Goal: Task Accomplishment & Management: Use online tool/utility

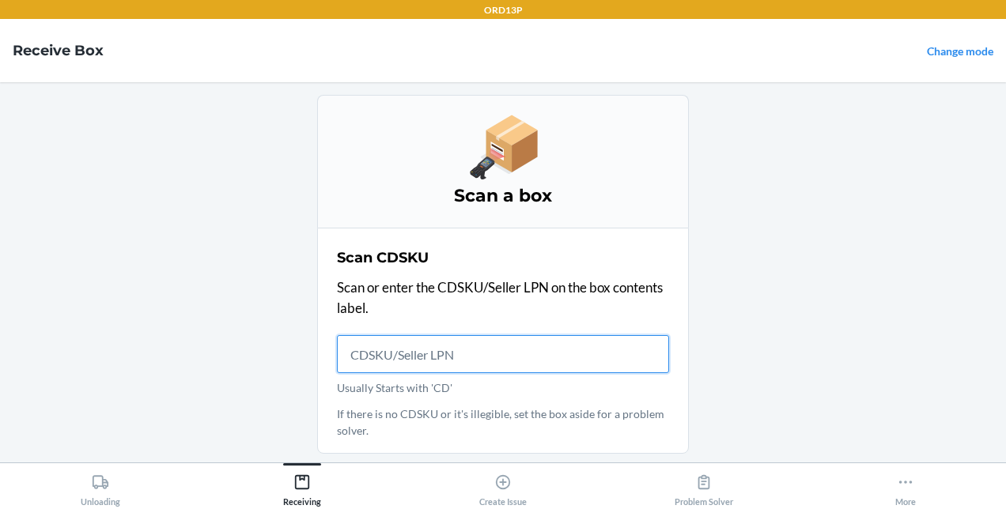
click at [400, 350] on input "Usually Starts with 'CD'" at bounding box center [503, 354] width 332 height 38
type input "MSP-I090925CHIT2P4"
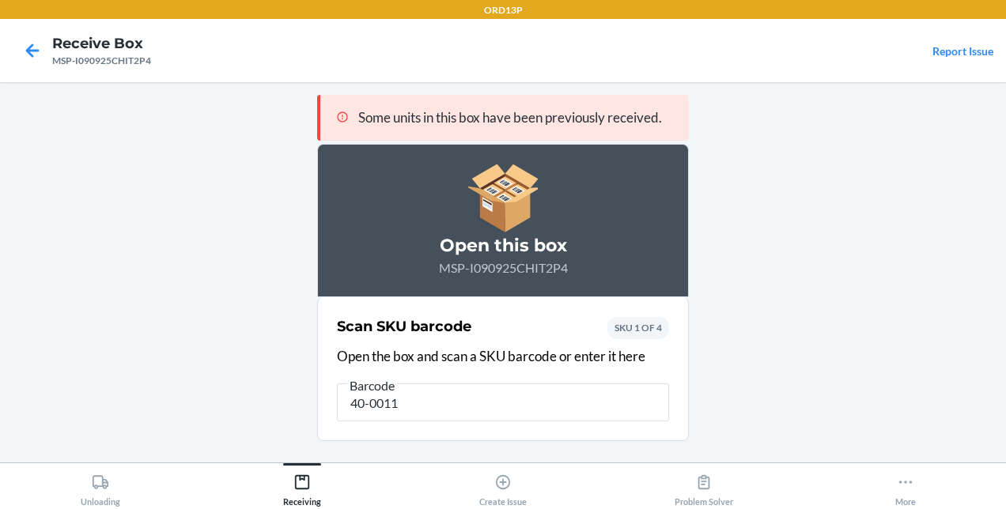
type input "40-00112"
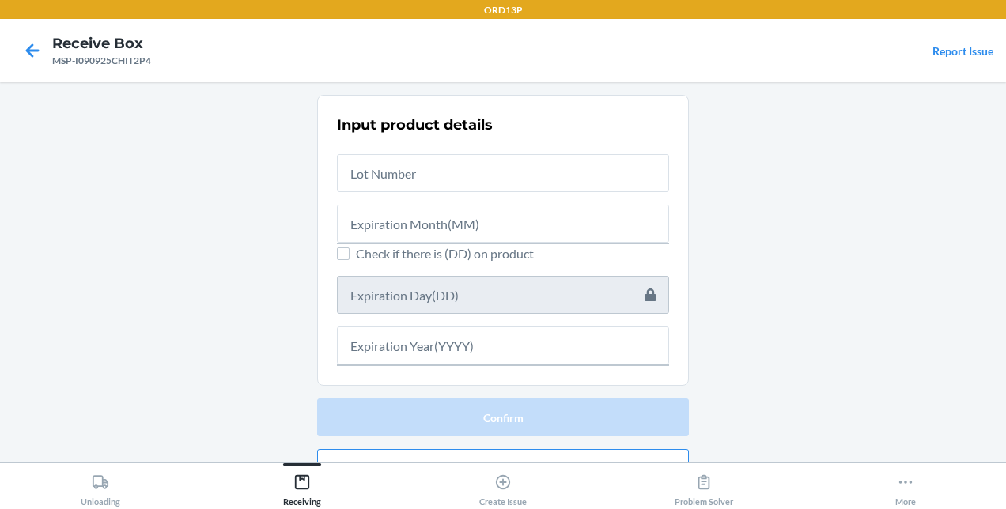
click at [815, 171] on main "Input product details Check if there is (DD) on product Confirm Report problem" at bounding box center [503, 272] width 1006 height 380
click at [881, 190] on main "Input product details Check if there is (DD) on product Confirm Report problem" at bounding box center [503, 272] width 1006 height 380
click at [810, 63] on nav "Receive Box MSP-I090925CHIT2P4 Report Issue" at bounding box center [503, 50] width 1006 height 63
click at [908, 477] on icon at bounding box center [905, 482] width 17 height 17
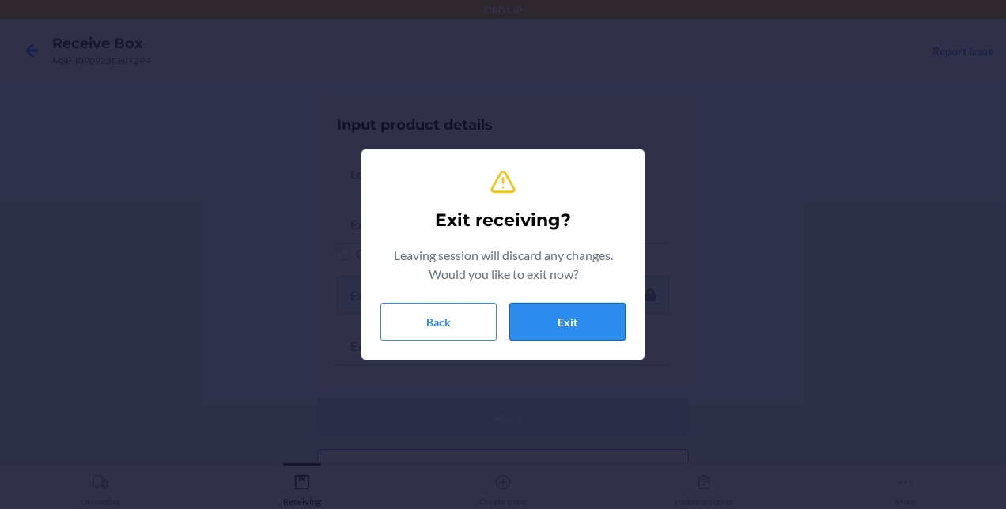
click at [554, 329] on button "Exit" at bounding box center [567, 322] width 116 height 38
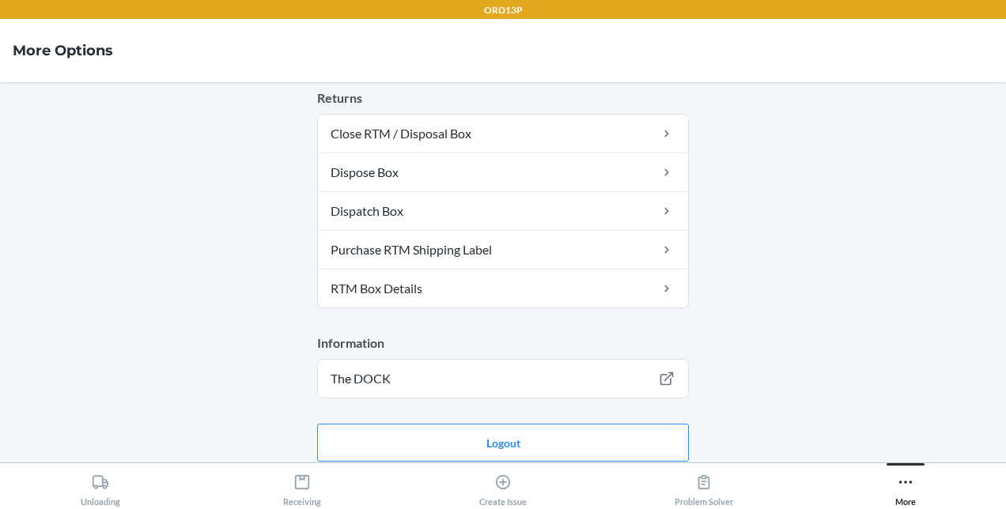
scroll to position [669, 0]
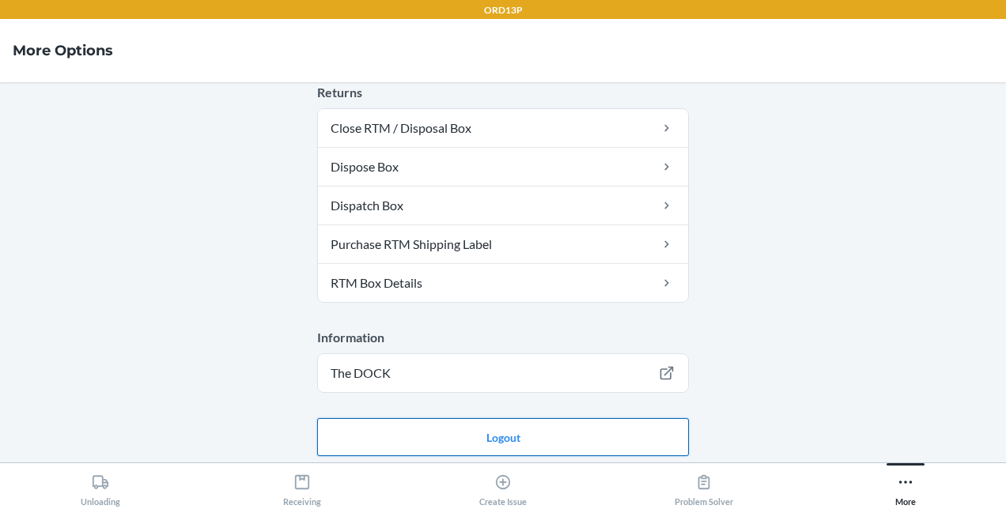
click at [561, 435] on button "Logout" at bounding box center [503, 437] width 372 height 38
